Goal: Information Seeking & Learning: Learn about a topic

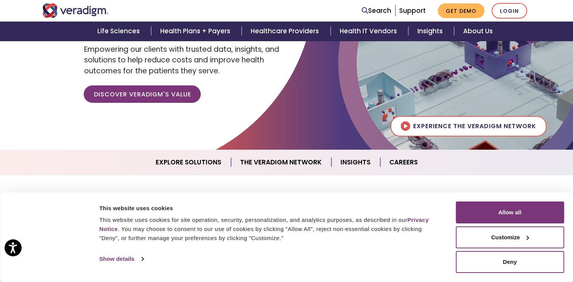
scroll to position [106, 0]
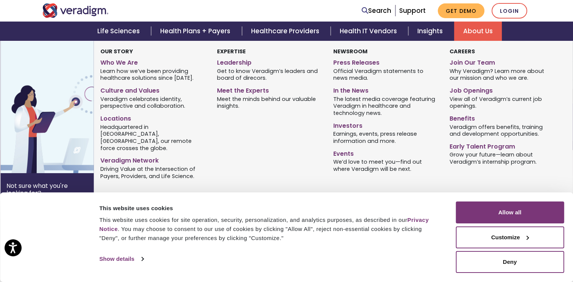
click at [475, 36] on link "About Us" at bounding box center [478, 31] width 48 height 19
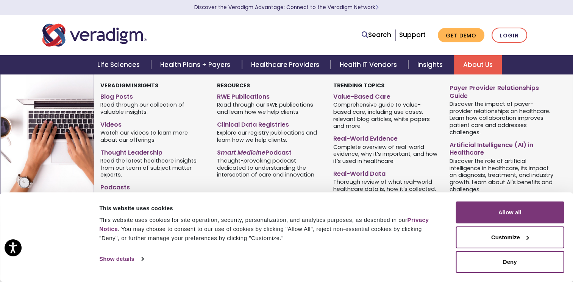
scroll to position [19, 0]
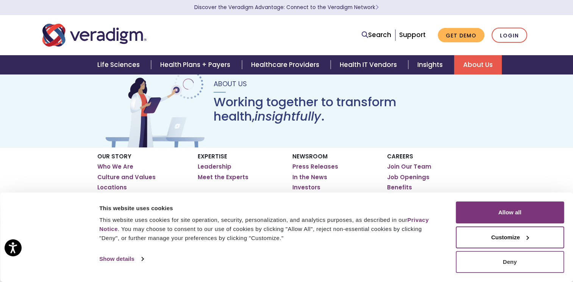
click at [461, 266] on button "Deny" at bounding box center [509, 262] width 108 height 22
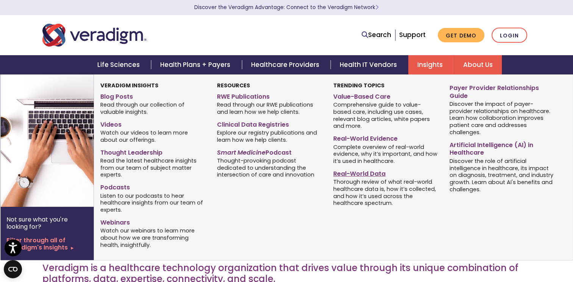
click at [363, 170] on link "Real-World Data" at bounding box center [385, 172] width 105 height 11
